Goal: Navigation & Orientation: Find specific page/section

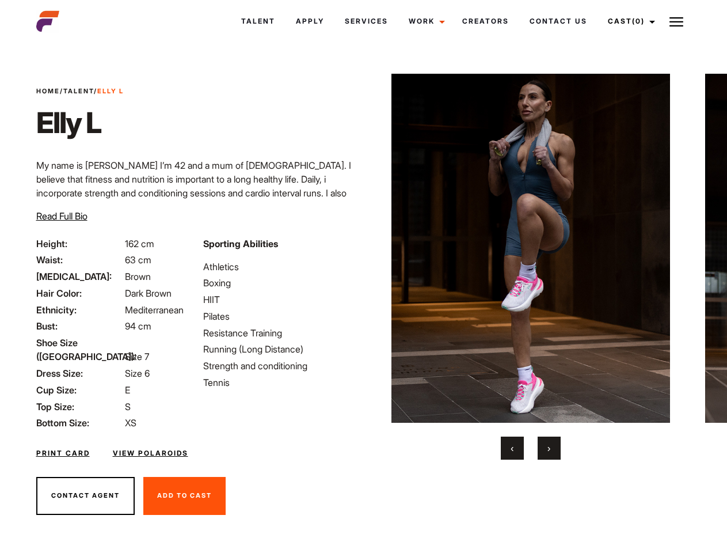
click at [628, 21] on link "Cast (0)" at bounding box center [629, 21] width 64 height 31
click at [676, 21] on img at bounding box center [676, 22] width 14 height 14
click at [530, 266] on img at bounding box center [530, 248] width 279 height 349
click at [363, 248] on div "Sporting Abilities Athletics Boxing HIIT Pilates Resistance Training Running (L…" at bounding box center [279, 333] width 167 height 193
click at [512, 448] on button "‹" at bounding box center [512, 447] width 23 height 23
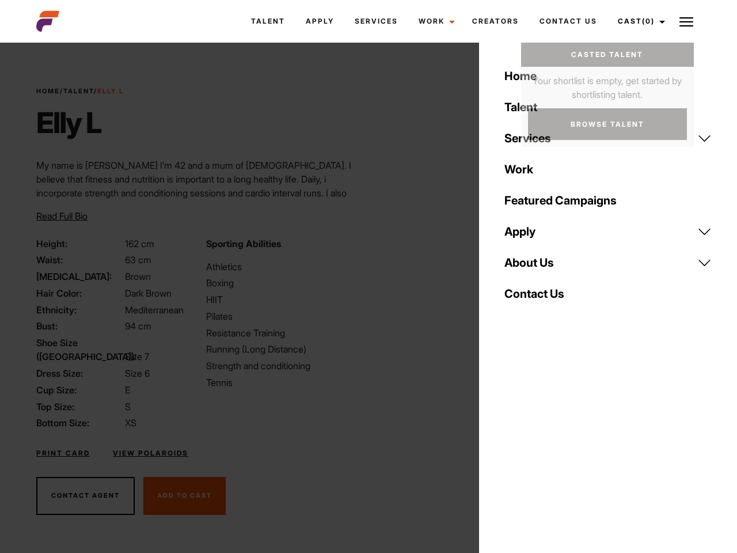
click at [549, 448] on button "›" at bounding box center [556, 447] width 23 height 23
